Goal: Task Accomplishment & Management: Manage account settings

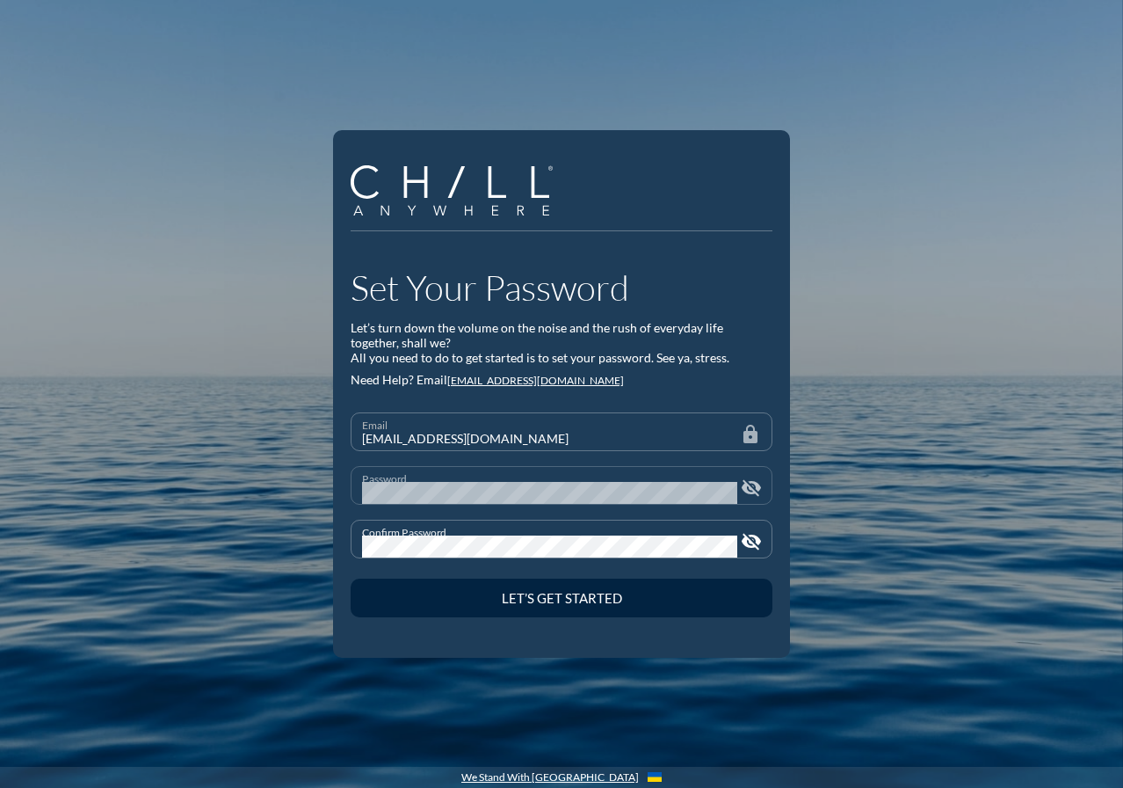
click at [351, 578] on button "Let’s Get Started" at bounding box center [562, 597] width 422 height 39
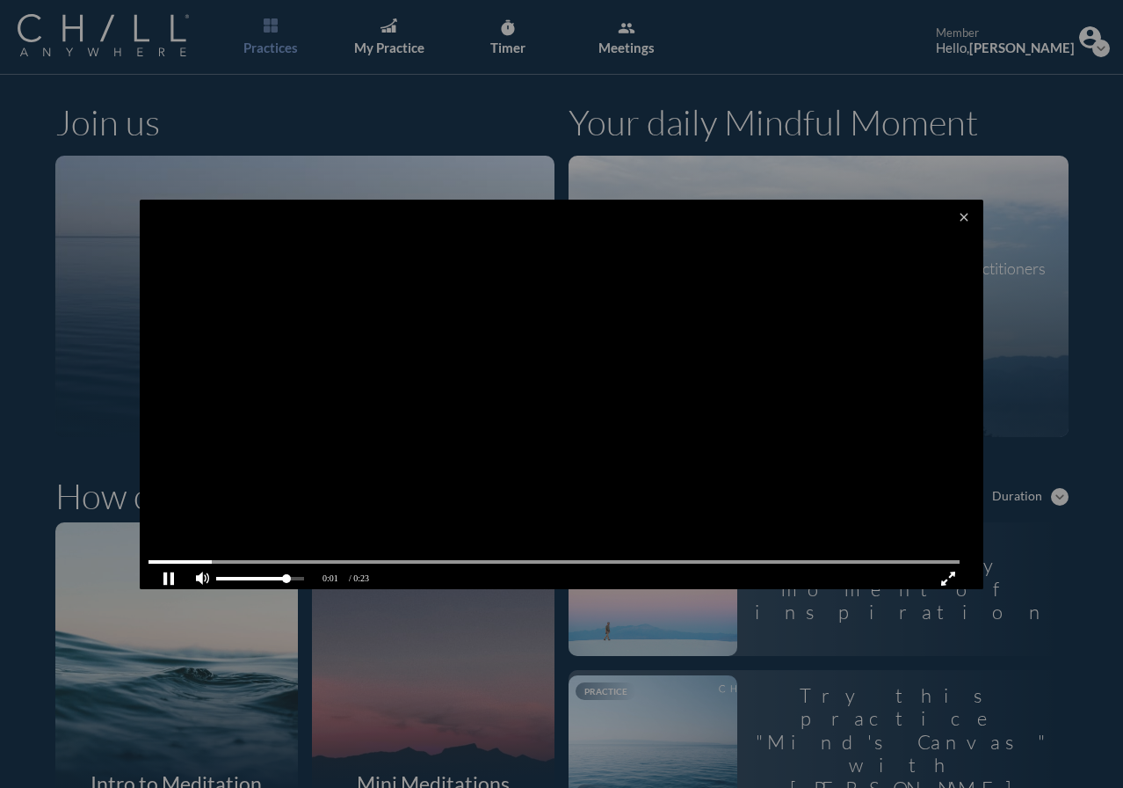
click at [209, 579] on pjsdiv at bounding box center [202, 578] width 31 height 31
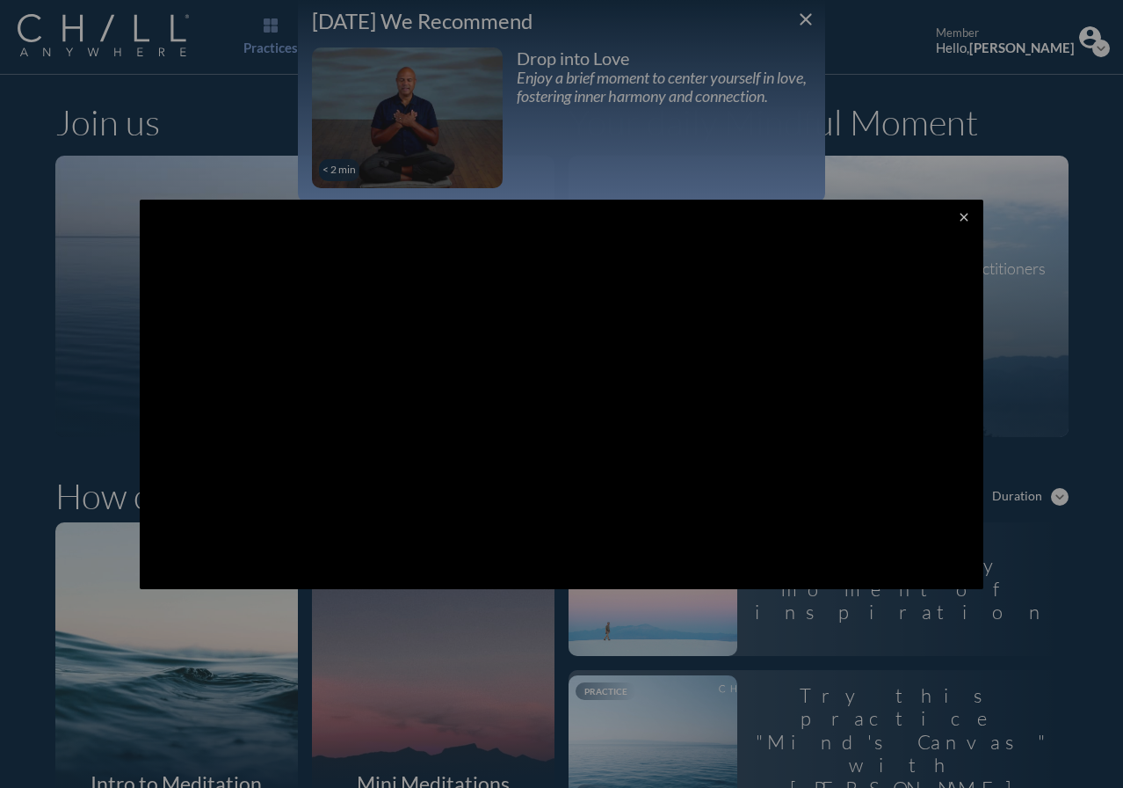
click at [800, 14] on div at bounding box center [561, 394] width 1123 height 788
click at [957, 215] on icon "close" at bounding box center [964, 217] width 14 height 14
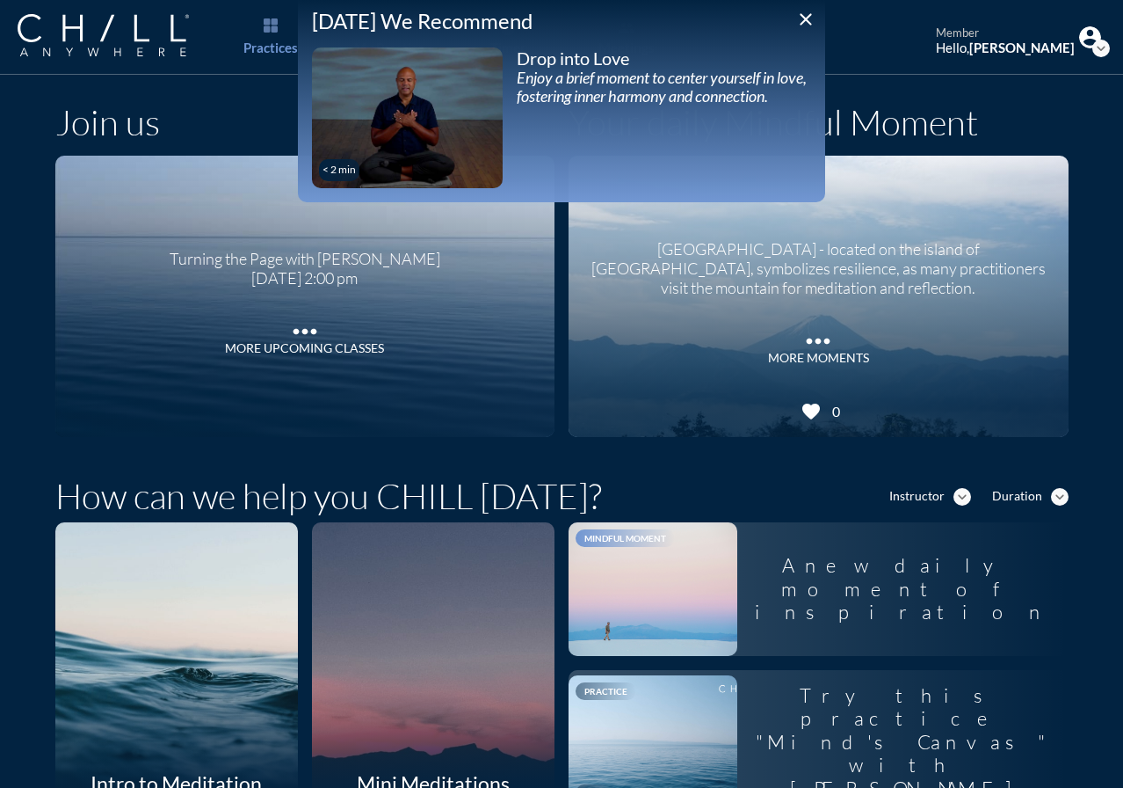
click at [807, 16] on icon "close" at bounding box center [806, 19] width 21 height 21
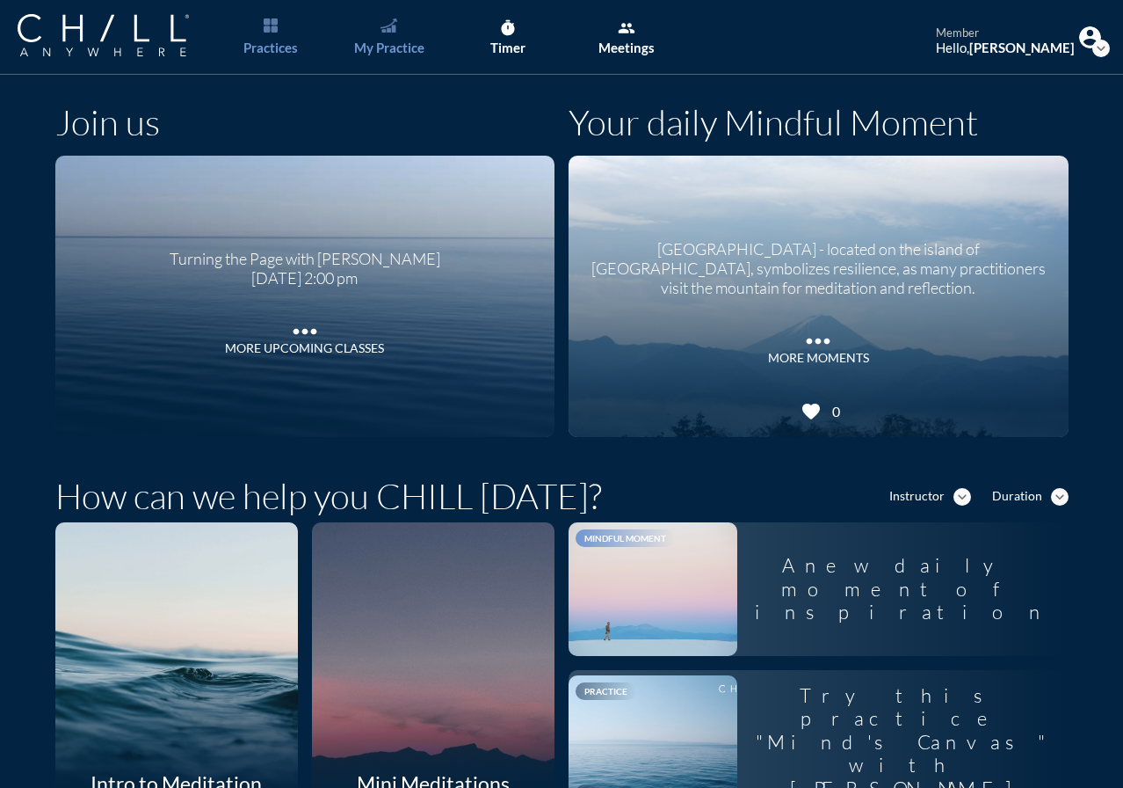
click at [396, 23] on img "Main menu" at bounding box center [389, 25] width 16 height 14
